Goal: Task Accomplishment & Management: Use online tool/utility

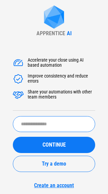
click at [50, 121] on input "text" at bounding box center [54, 124] width 83 height 16
type input "******"
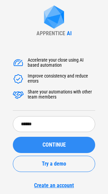
click at [49, 146] on span "CONTINUE" at bounding box center [54, 144] width 23 height 5
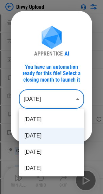
click at [42, 99] on body "Divvy Upload Insert Cells pending... Clear pending... Auto Fill pending... Copy…" at bounding box center [51, 97] width 103 height 194
click at [58, 68] on div at bounding box center [51, 97] width 103 height 194
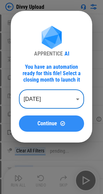
click at [59, 126] on div "Continue" at bounding box center [51, 123] width 49 height 6
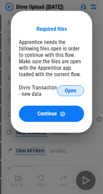
click at [72, 93] on span "Open" at bounding box center [71, 90] width 12 height 5
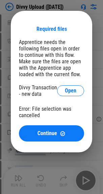
click at [55, 92] on div "Divvy Transaction - new data" at bounding box center [38, 90] width 38 height 13
click at [66, 89] on span "Open" at bounding box center [71, 90] width 12 height 5
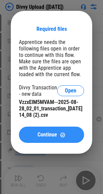
click at [60, 132] on img at bounding box center [63, 135] width 6 height 6
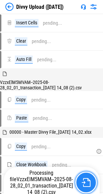
click at [79, 179] on button "button" at bounding box center [86, 183] width 22 height 22
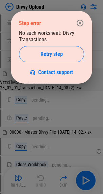
click at [82, 19] on icon "button" at bounding box center [80, 23] width 8 height 8
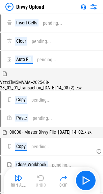
click at [10, 6] on img at bounding box center [9, 7] width 8 height 8
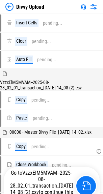
click at [8, 6] on img at bounding box center [9, 7] width 8 height 8
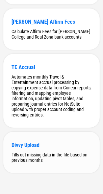
click at [53, 153] on div "Fills out missing data in the file based on previous months" at bounding box center [52, 157] width 80 height 11
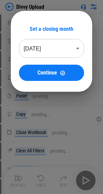
click at [62, 38] on div "Set a closing month Aug 2025 ******** ​ Continue" at bounding box center [51, 53] width 65 height 55
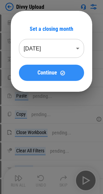
click at [66, 71] on div "Continue" at bounding box center [51, 73] width 49 height 6
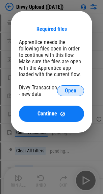
click at [69, 93] on span "Open" at bounding box center [71, 90] width 12 height 5
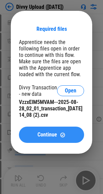
click at [68, 135] on div "Continue" at bounding box center [51, 135] width 49 height 6
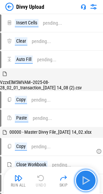
click at [85, 179] on img "button" at bounding box center [86, 180] width 11 height 11
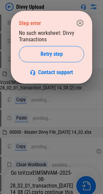
click at [79, 23] on icon "button" at bounding box center [80, 23] width 8 height 8
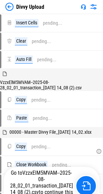
click at [4, 6] on div "Divvy Upload" at bounding box center [51, 7] width 103 height 14
click at [7, 8] on img at bounding box center [9, 7] width 8 height 8
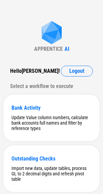
scroll to position [280, 0]
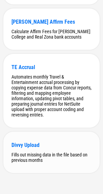
click at [48, 157] on div "Fills out missing data in the file based on previous months" at bounding box center [52, 157] width 80 height 11
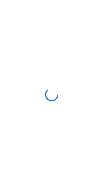
scroll to position [0, 0]
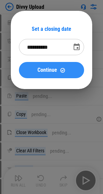
click at [60, 73] on button "Continue" at bounding box center [51, 70] width 65 height 16
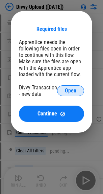
click at [65, 89] on span "Open" at bounding box center [71, 90] width 12 height 5
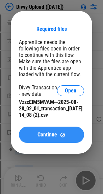
click at [63, 138] on button "Continue" at bounding box center [51, 135] width 65 height 16
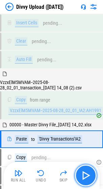
click at [85, 173] on img "button" at bounding box center [86, 175] width 11 height 11
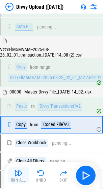
scroll to position [64, 0]
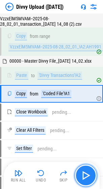
click at [87, 174] on img "button" at bounding box center [86, 175] width 11 height 11
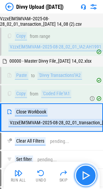
click at [87, 174] on img "button" at bounding box center [86, 175] width 11 height 11
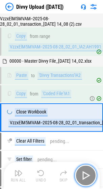
click at [87, 174] on img "button" at bounding box center [86, 175] width 11 height 11
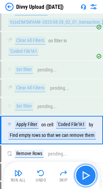
click at [87, 174] on img "button" at bounding box center [86, 175] width 11 height 11
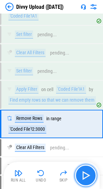
click at [87, 174] on img "button" at bounding box center [86, 175] width 11 height 11
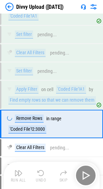
click at [87, 174] on div "Run All Undo Skip" at bounding box center [52, 175] width 89 height 22
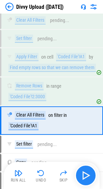
scroll to position [258, 0]
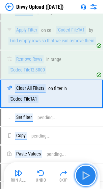
click at [87, 174] on img "button" at bounding box center [86, 175] width 11 height 11
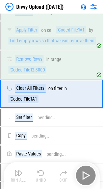
click at [87, 174] on div "Run All Undo Skip" at bounding box center [52, 175] width 89 height 22
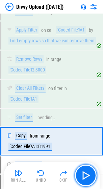
click at [87, 174] on img "button" at bounding box center [86, 175] width 11 height 11
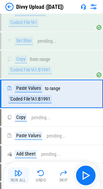
click at [18, 171] on img "button" at bounding box center [19, 173] width 8 height 8
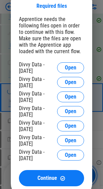
scroll to position [509, 0]
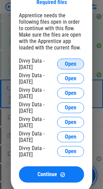
click at [63, 65] on button "Open" at bounding box center [70, 64] width 27 height 11
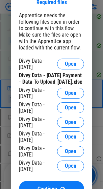
click at [65, 93] on div "Divvy Data - 07 25 2025 Open" at bounding box center [51, 93] width 65 height 13
click at [65, 96] on span "Open" at bounding box center [71, 92] width 12 height 5
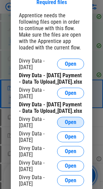
click at [70, 125] on span "Open" at bounding box center [71, 121] width 12 height 5
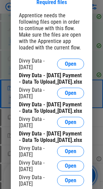
scroll to position [543, 0]
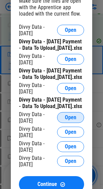
click at [64, 123] on button "Open" at bounding box center [70, 117] width 27 height 11
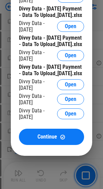
scroll to position [611, 0]
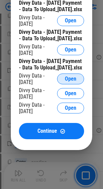
click at [61, 84] on button "Open" at bounding box center [70, 78] width 27 height 11
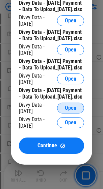
click at [73, 111] on span "Open" at bounding box center [71, 107] width 12 height 5
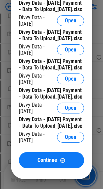
scroll to position [645, 0]
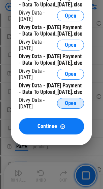
click at [65, 106] on span "Open" at bounding box center [71, 102] width 12 height 5
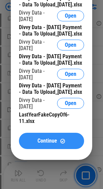
click at [39, 143] on span "Continue" at bounding box center [48, 140] width 20 height 5
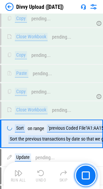
scroll to position [2296, 0]
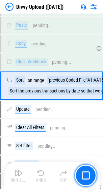
click at [88, 179] on img "button" at bounding box center [86, 175] width 8 height 8
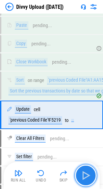
click at [88, 179] on img "button" at bounding box center [86, 175] width 11 height 11
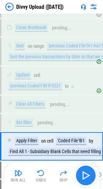
scroll to position [2390, 0]
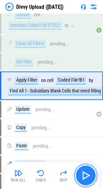
click at [88, 179] on img "button" at bounding box center [86, 175] width 11 height 11
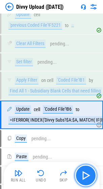
click at [88, 179] on img "button" at bounding box center [86, 175] width 11 height 11
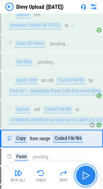
click at [88, 179] on img "button" at bounding box center [86, 175] width 11 height 11
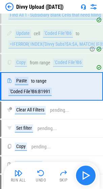
scroll to position [2467, 0]
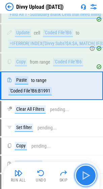
click at [88, 179] on img "button" at bounding box center [86, 175] width 11 height 11
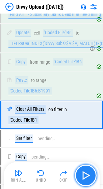
click at [87, 176] on img "button" at bounding box center [86, 175] width 11 height 11
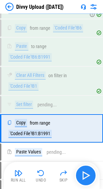
scroll to position [2543, 0]
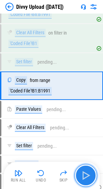
click at [87, 176] on img "button" at bounding box center [86, 175] width 11 height 11
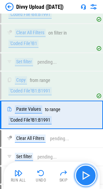
click at [87, 176] on img "button" at bounding box center [86, 175] width 11 height 11
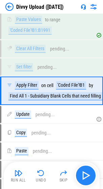
scroll to position [2638, 0]
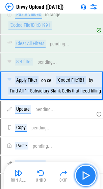
click at [87, 176] on img "button" at bounding box center [86, 175] width 11 height 11
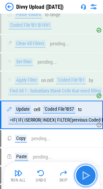
click at [87, 176] on img "button" at bounding box center [86, 175] width 11 height 11
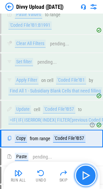
click at [87, 176] on img "button" at bounding box center [86, 175] width 11 height 11
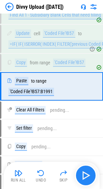
scroll to position [2714, 0]
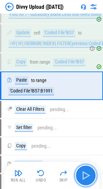
click at [87, 176] on img "button" at bounding box center [86, 175] width 11 height 11
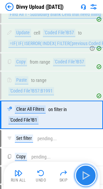
click at [87, 176] on img "button" at bounding box center [86, 175] width 11 height 11
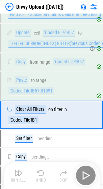
click at [87, 176] on div "Run All Undo Skip" at bounding box center [52, 175] width 89 height 22
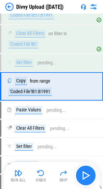
scroll to position [2791, 0]
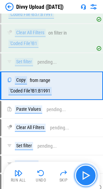
click at [87, 174] on img "button" at bounding box center [86, 175] width 11 height 11
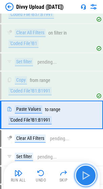
click at [87, 174] on img "button" at bounding box center [86, 175] width 11 height 11
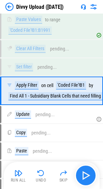
scroll to position [2886, 0]
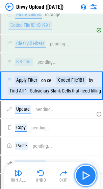
click at [87, 174] on img "button" at bounding box center [86, 175] width 11 height 11
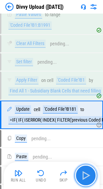
click at [87, 174] on img "button" at bounding box center [86, 175] width 11 height 11
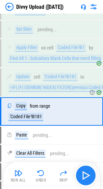
scroll to position [2944, 0]
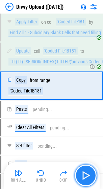
click at [87, 174] on img "button" at bounding box center [86, 175] width 11 height 11
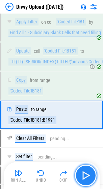
click at [87, 174] on img "button" at bounding box center [86, 175] width 11 height 11
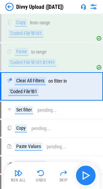
scroll to position [3002, 0]
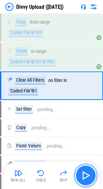
click at [87, 174] on img "button" at bounding box center [86, 175] width 11 height 11
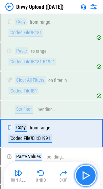
click at [87, 174] on img "button" at bounding box center [86, 175] width 11 height 11
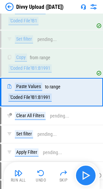
scroll to position [3078, 0]
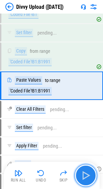
click at [84, 175] on img "button" at bounding box center [86, 175] width 11 height 11
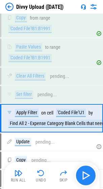
scroll to position [3144, 0]
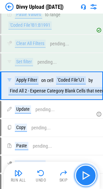
click at [84, 175] on img "button" at bounding box center [86, 175] width 11 height 11
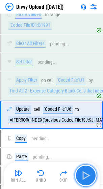
click at [84, 175] on img "button" at bounding box center [86, 175] width 11 height 11
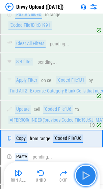
click at [84, 175] on img "button" at bounding box center [86, 175] width 11 height 11
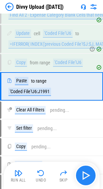
scroll to position [3221, 0]
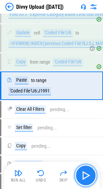
click at [84, 175] on img "button" at bounding box center [86, 175] width 11 height 11
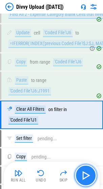
click at [81, 171] on img "button" at bounding box center [86, 175] width 11 height 11
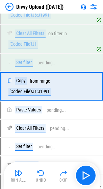
scroll to position [3297, 0]
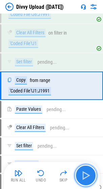
click at [93, 176] on button "button" at bounding box center [86, 175] width 22 height 22
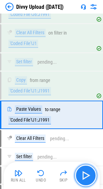
click at [93, 176] on button "button" at bounding box center [86, 175] width 22 height 22
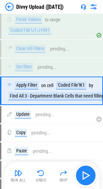
scroll to position [3392, 0]
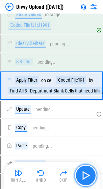
click at [93, 176] on button "button" at bounding box center [86, 175] width 22 height 22
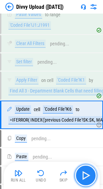
click at [93, 176] on button "button" at bounding box center [86, 175] width 22 height 22
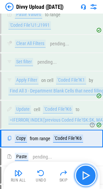
click at [93, 176] on button "button" at bounding box center [86, 175] width 22 height 22
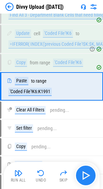
scroll to position [3468, 0]
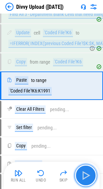
click at [93, 176] on button "button" at bounding box center [86, 175] width 22 height 22
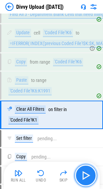
click at [88, 176] on img "button" at bounding box center [86, 175] width 11 height 11
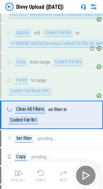
click at [88, 176] on div "Run All Undo Skip" at bounding box center [52, 175] width 89 height 22
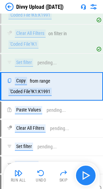
scroll to position [3545, 0]
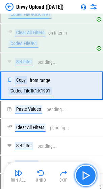
click at [88, 176] on img "button" at bounding box center [86, 175] width 11 height 11
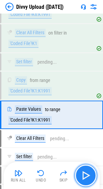
click at [88, 176] on img "button" at bounding box center [86, 175] width 11 height 11
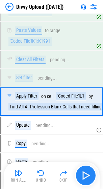
scroll to position [3639, 0]
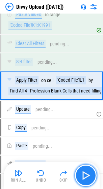
click at [88, 176] on img "button" at bounding box center [86, 175] width 11 height 11
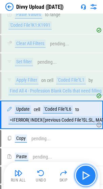
click at [88, 176] on img "button" at bounding box center [86, 175] width 11 height 11
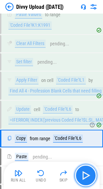
click at [88, 176] on img "button" at bounding box center [86, 175] width 11 height 11
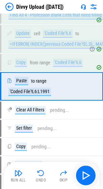
scroll to position [3716, 0]
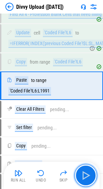
click at [88, 177] on img "button" at bounding box center [86, 175] width 11 height 11
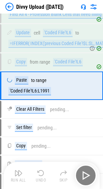
click at [88, 177] on div "Run All Undo Skip" at bounding box center [52, 175] width 89 height 22
click at [86, 175] on div "Run All Undo Skip" at bounding box center [52, 175] width 89 height 22
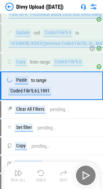
click at [86, 177] on div "Run All Undo Skip" at bounding box center [52, 175] width 89 height 22
click at [85, 179] on div "Run All Undo Skip" at bounding box center [52, 175] width 89 height 22
click at [85, 180] on div "Run All Undo Skip" at bounding box center [52, 175] width 89 height 22
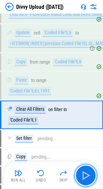
click at [87, 180] on img "button" at bounding box center [86, 175] width 11 height 11
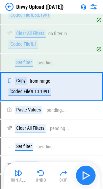
scroll to position [3792, 0]
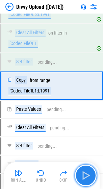
click at [84, 174] on img "button" at bounding box center [86, 175] width 11 height 11
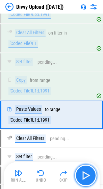
click at [84, 174] on img "button" at bounding box center [86, 175] width 11 height 11
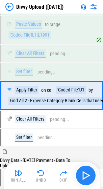
scroll to position [3887, 0]
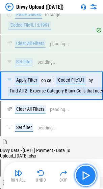
click at [84, 174] on img "button" at bounding box center [86, 175] width 11 height 11
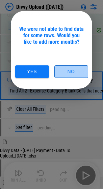
click at [79, 70] on button "No" at bounding box center [71, 71] width 34 height 13
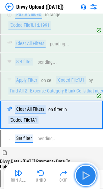
click at [85, 175] on img "button" at bounding box center [86, 175] width 11 height 11
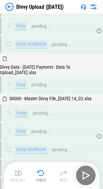
scroll to position [4363, 0]
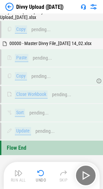
click at [83, 178] on div "Run All Undo Skip" at bounding box center [52, 175] width 89 height 22
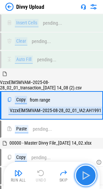
click at [85, 173] on img "button" at bounding box center [86, 175] width 11 height 11
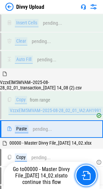
click at [85, 173] on img "button" at bounding box center [86, 175] width 9 height 9
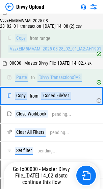
scroll to position [64, 0]
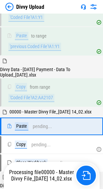
scroll to position [605, 0]
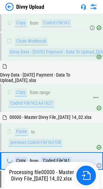
scroll to position [727, 0]
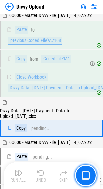
scroll to position [832, 0]
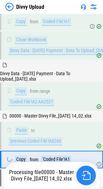
scroll to position [1003, 0]
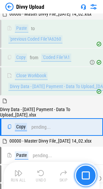
scroll to position [1109, 0]
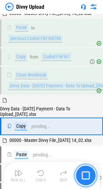
scroll to position [1247, 0]
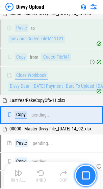
scroll to position [1373, 0]
